Goal: Information Seeking & Learning: Understand process/instructions

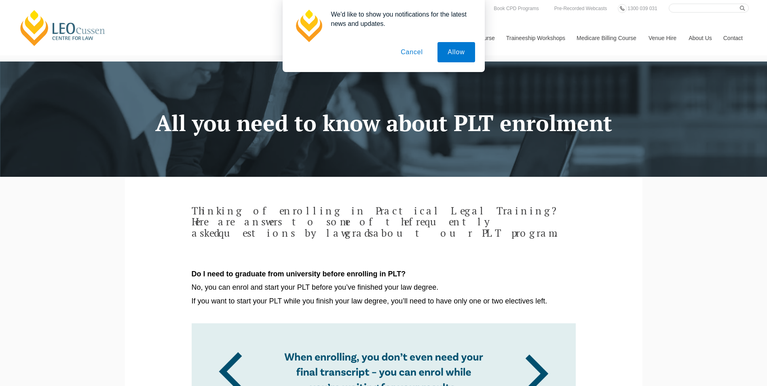
click at [413, 55] on button "Cancel" at bounding box center [411, 52] width 42 height 20
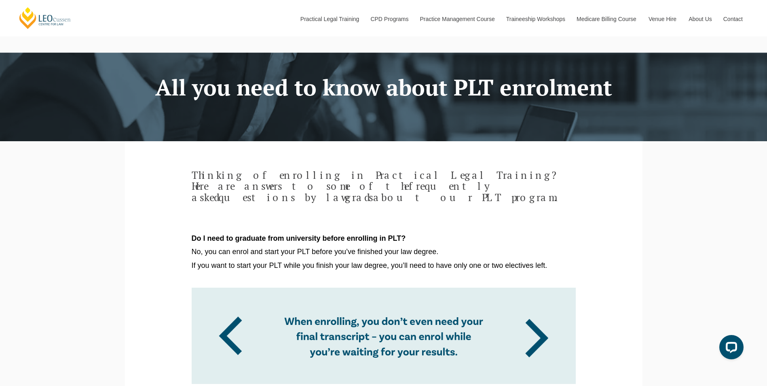
scroll to position [81, 0]
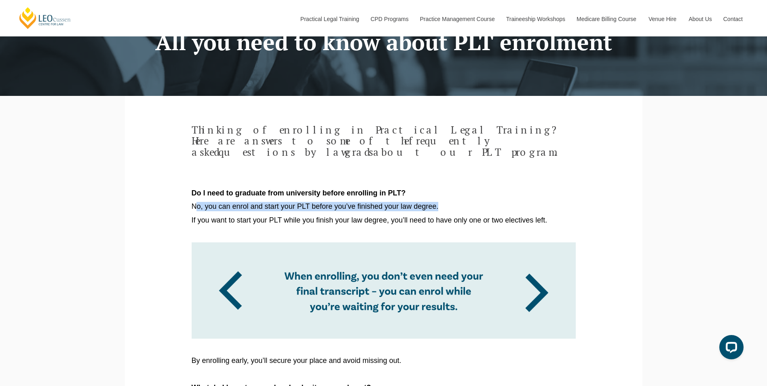
drag, startPoint x: 222, startPoint y: 193, endPoint x: 437, endPoint y: 193, distance: 215.0
click at [437, 202] on span "No, you can enrol and start your PLT before you’ve finished your law degree." at bounding box center [315, 206] width 247 height 8
click at [307, 229] on p at bounding box center [384, 233] width 384 height 9
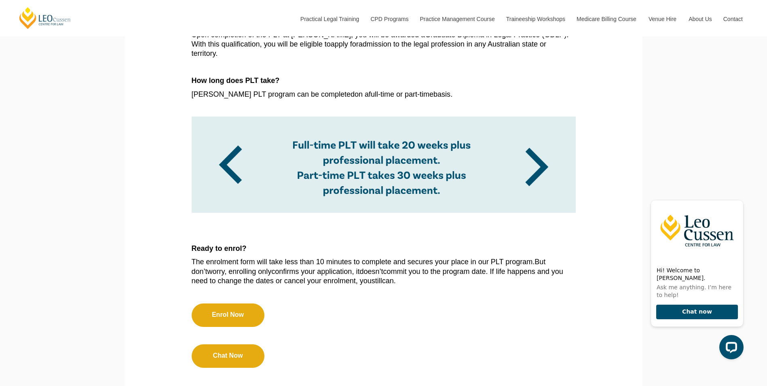
scroll to position [808, 0]
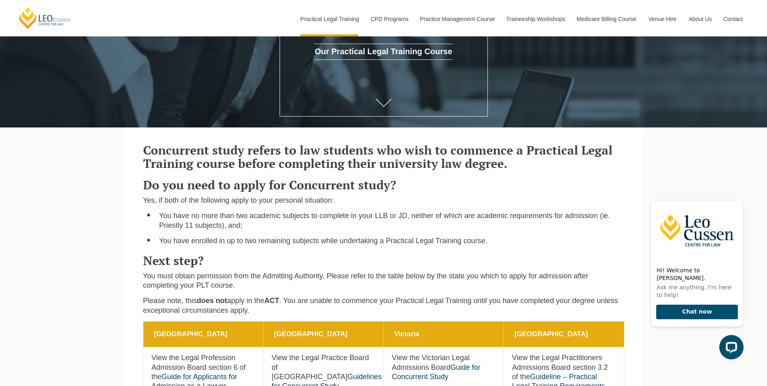
scroll to position [202, 0]
